Goal: Communication & Community: Participate in discussion

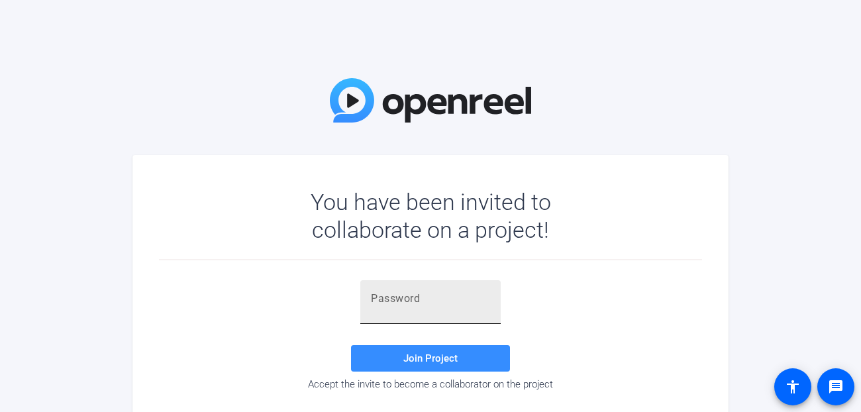
click at [482, 297] on keeper-lock "Open Keeper Popup" at bounding box center [480, 299] width 16 height 16
click at [427, 297] on input "text" at bounding box center [430, 299] width 119 height 16
paste input "tf}Gw'"
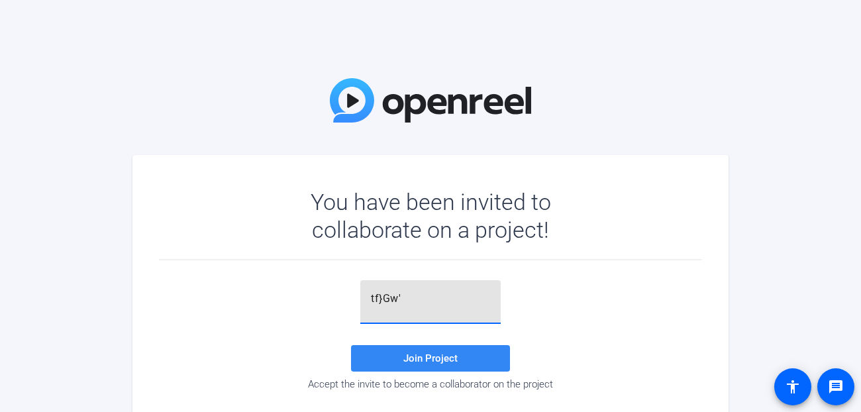
type input "tf}Gw'"
click at [415, 349] on span at bounding box center [430, 358] width 159 height 32
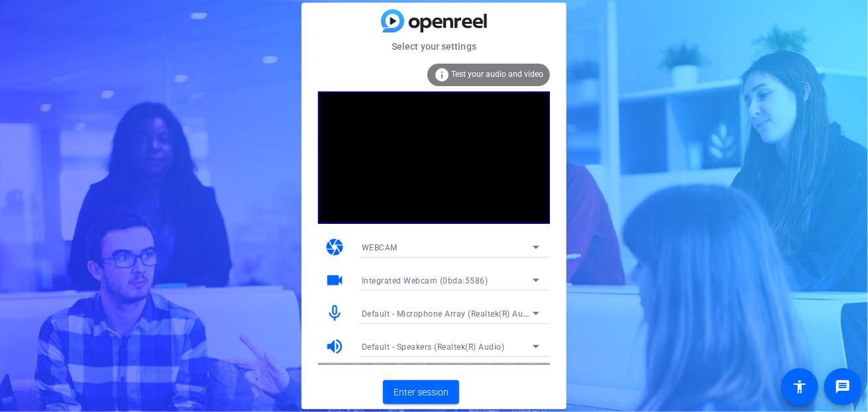
click at [800, 77] on div "Select your settings info Test your audio and video camera WEBCAM videocam Inte…" at bounding box center [434, 206] width 868 height 412
click at [444, 384] on span at bounding box center [421, 392] width 76 height 32
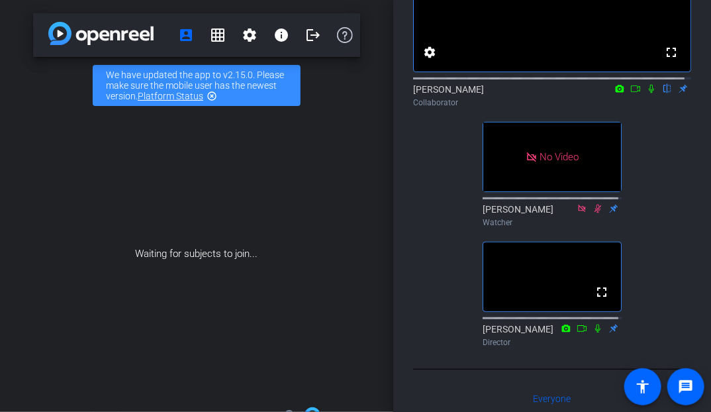
scroll to position [199, 0]
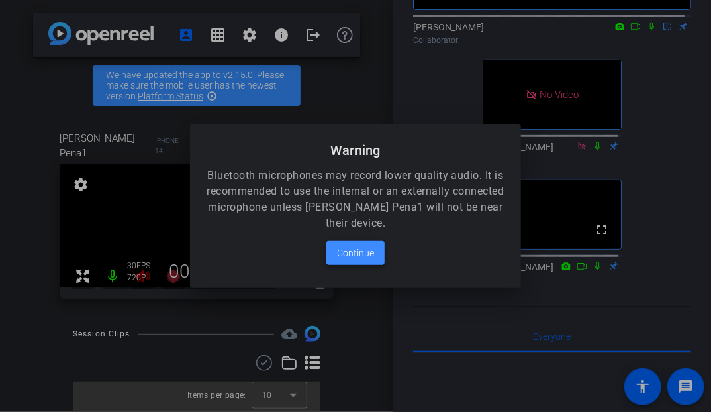
click at [370, 250] on span "Continue" at bounding box center [355, 253] width 37 height 16
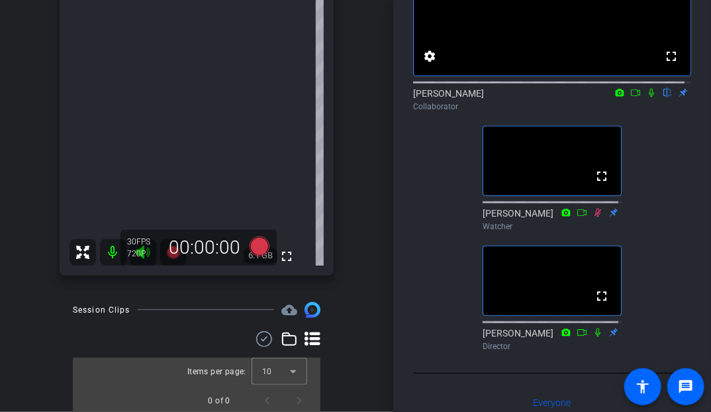
scroll to position [66, 0]
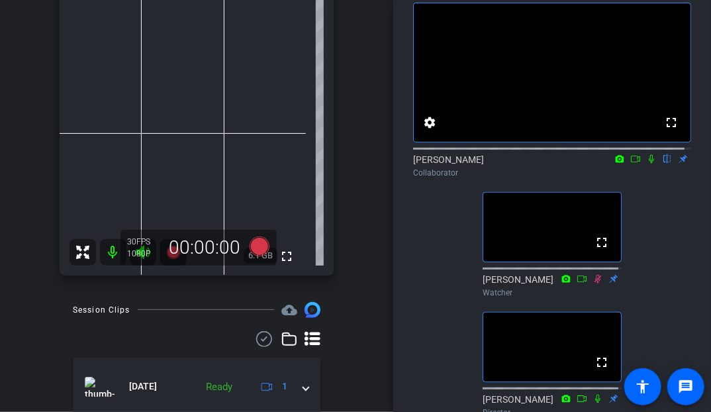
click at [631, 164] on icon at bounding box center [636, 158] width 11 height 9
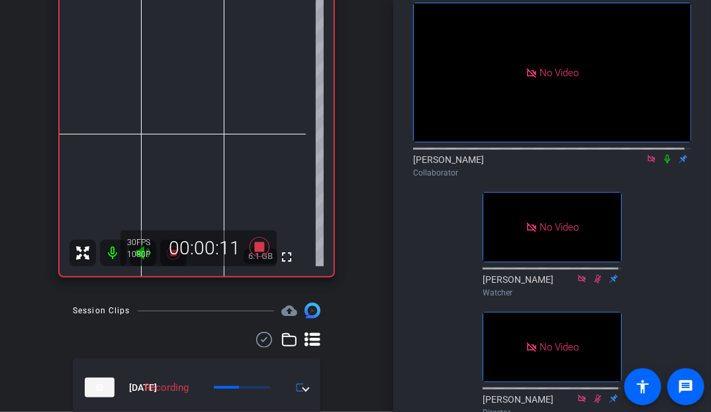
click at [662, 164] on icon at bounding box center [667, 158] width 11 height 9
click at [665, 164] on icon at bounding box center [667, 159] width 5 height 9
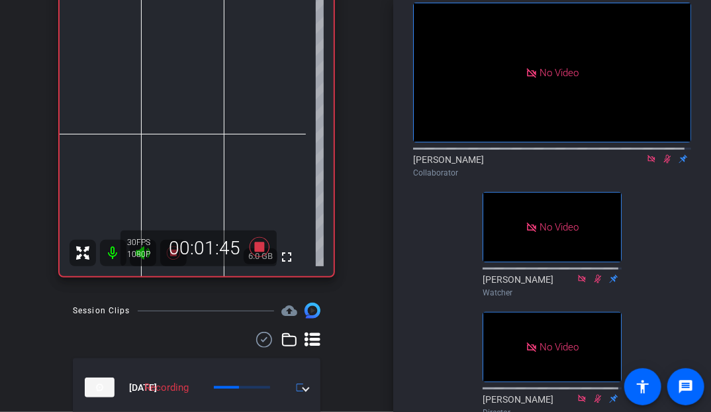
click at [664, 164] on icon at bounding box center [667, 159] width 7 height 9
click at [662, 164] on icon at bounding box center [667, 158] width 11 height 9
click at [664, 164] on icon at bounding box center [667, 159] width 7 height 9
click at [662, 164] on icon at bounding box center [667, 158] width 11 height 9
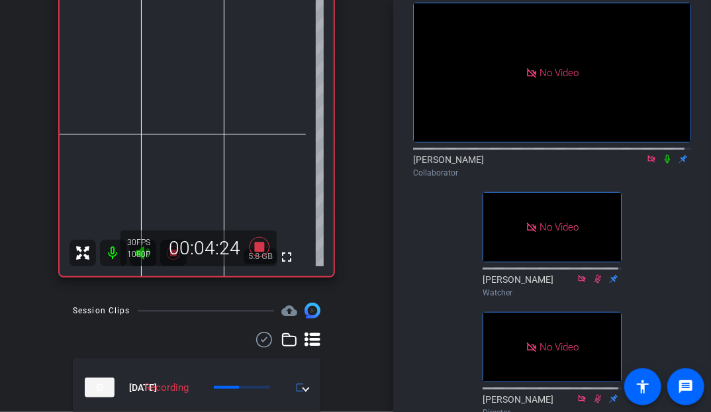
click at [665, 164] on icon at bounding box center [667, 159] width 5 height 9
click at [664, 164] on icon at bounding box center [667, 159] width 7 height 9
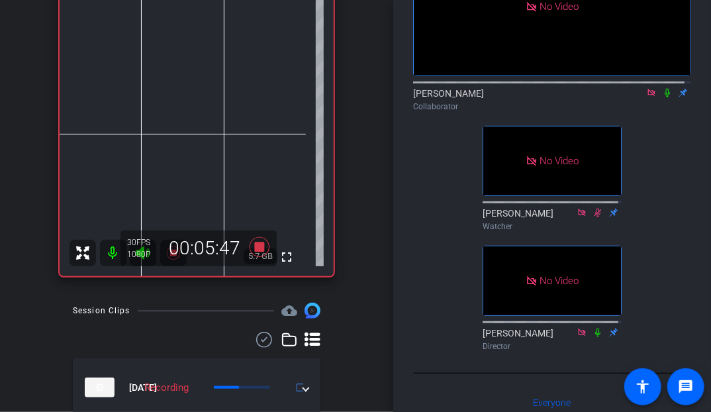
click at [662, 97] on icon at bounding box center [667, 92] width 11 height 9
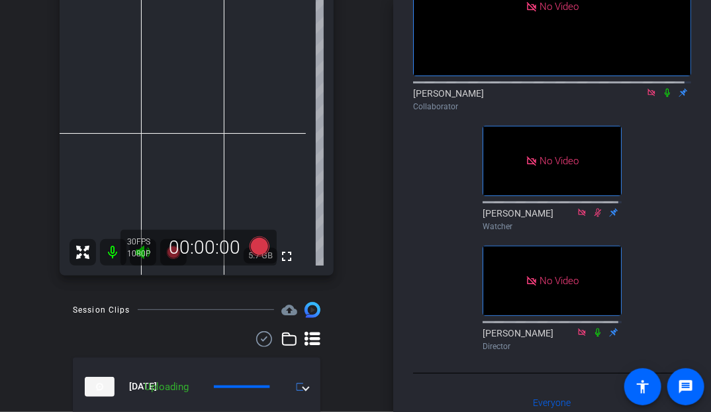
click at [648, 96] on icon at bounding box center [651, 92] width 7 height 7
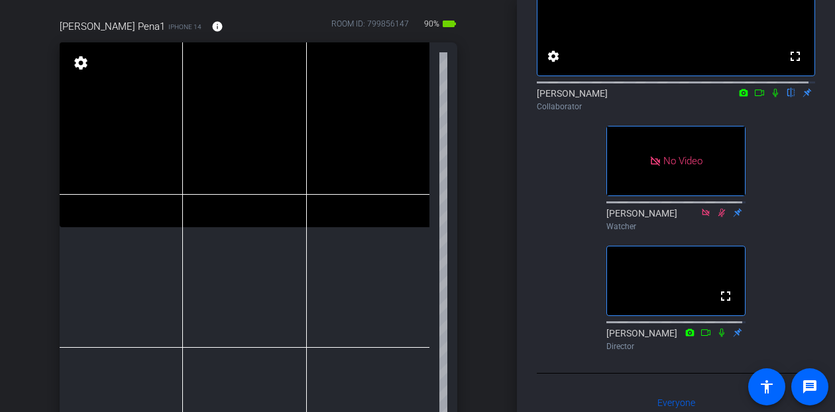
scroll to position [172, 0]
